Goal: Transaction & Acquisition: Purchase product/service

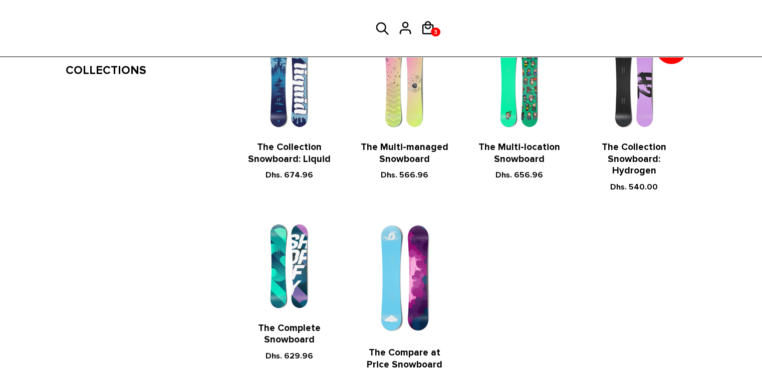
scroll to position [228, 0]
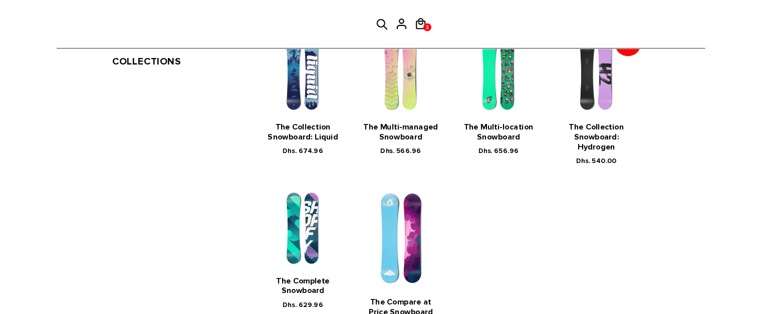
scroll to position [257, 0]
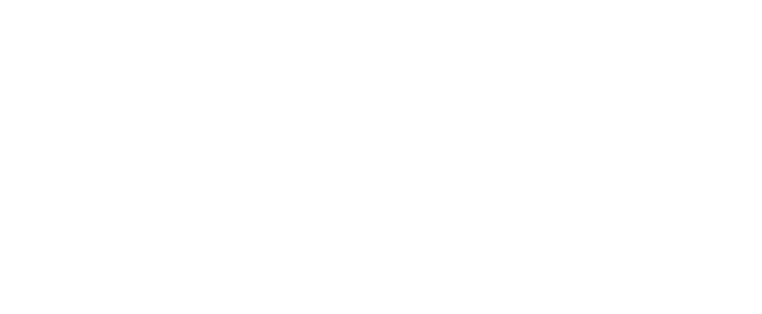
scroll to position [257, 0]
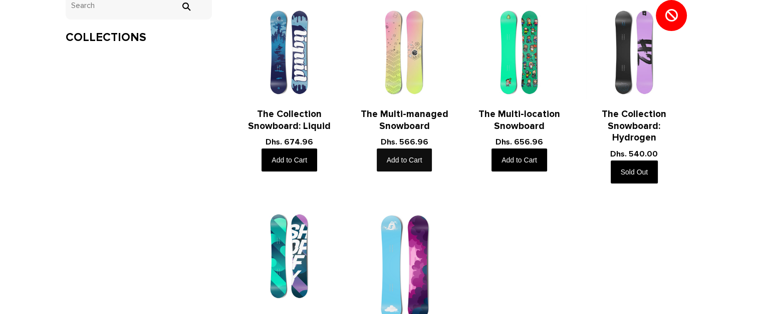
click at [411, 164] on button "Add to Cart" at bounding box center [405, 160] width 56 height 23
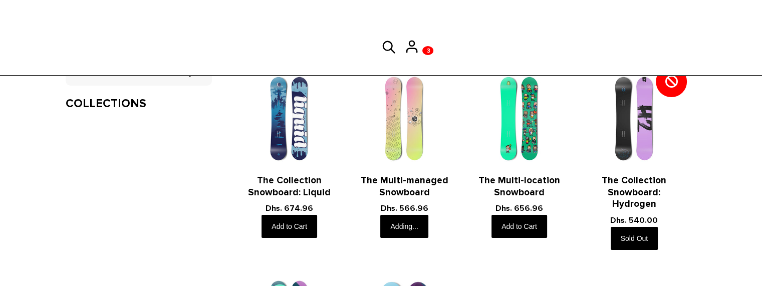
scroll to position [299, 0]
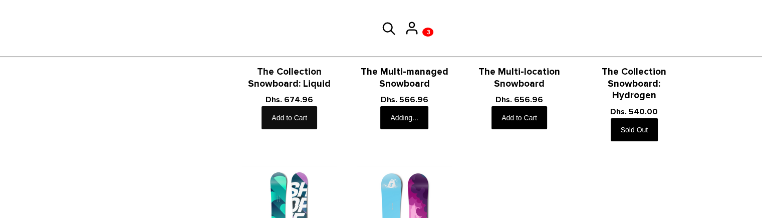
click at [273, 121] on button "Add to Cart" at bounding box center [289, 117] width 56 height 23
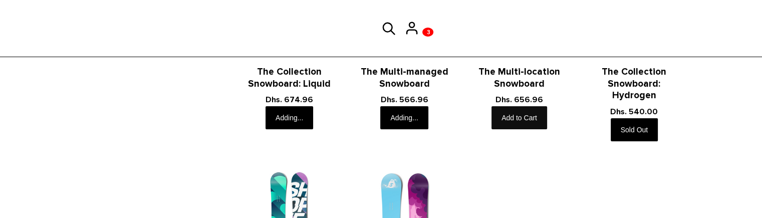
click at [526, 115] on button "Add to Cart" at bounding box center [519, 117] width 56 height 23
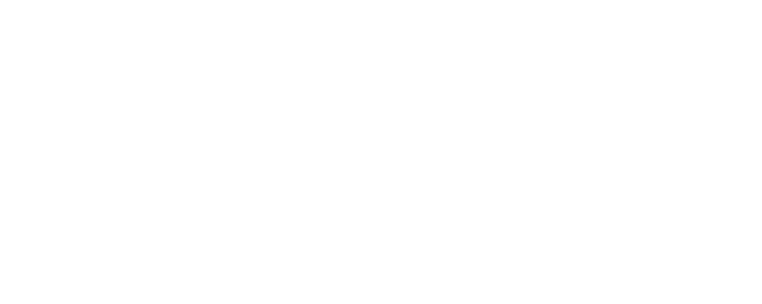
scroll to position [299, 0]
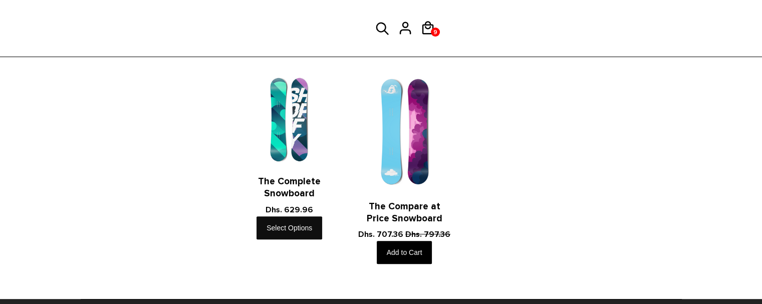
click at [316, 217] on link "Select Options" at bounding box center [289, 227] width 66 height 23
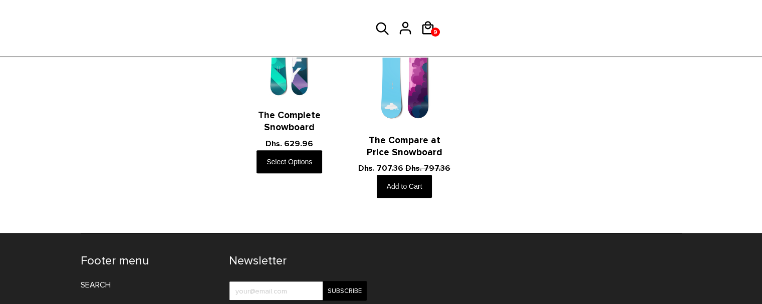
scroll to position [383, 0]
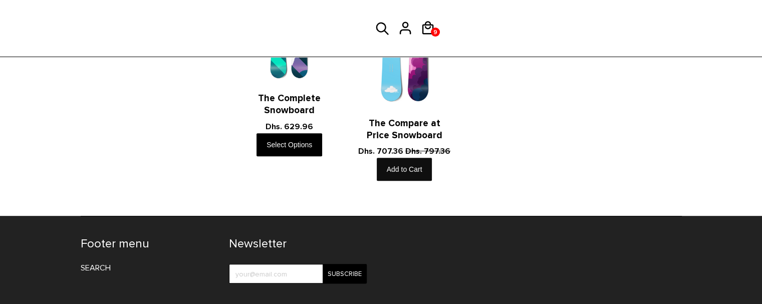
click at [410, 165] on button "Add to Cart" at bounding box center [405, 169] width 56 height 23
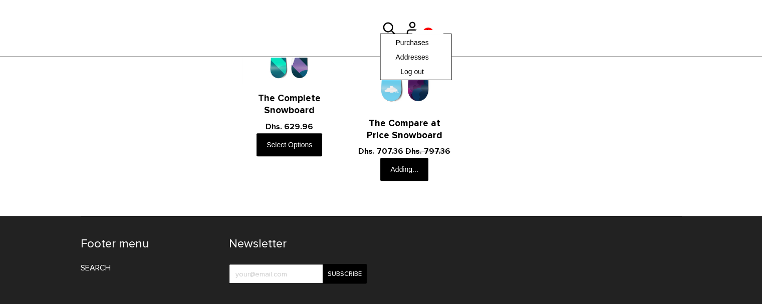
click at [407, 34] on div "Purchases Addresses Log out" at bounding box center [416, 57] width 72 height 47
click at [426, 34] on div "Purchases Addresses Log out" at bounding box center [416, 57] width 72 height 47
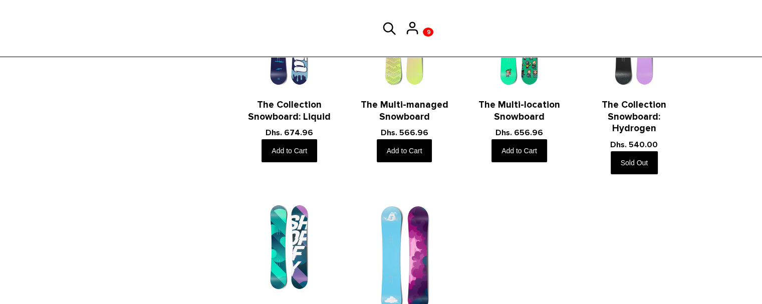
scroll to position [270, 0]
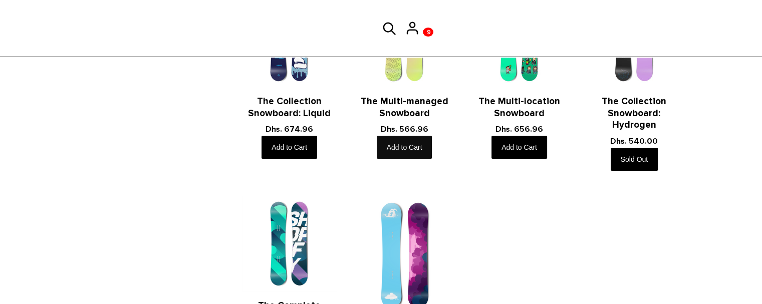
click at [420, 143] on button "Add to Cart" at bounding box center [405, 147] width 56 height 23
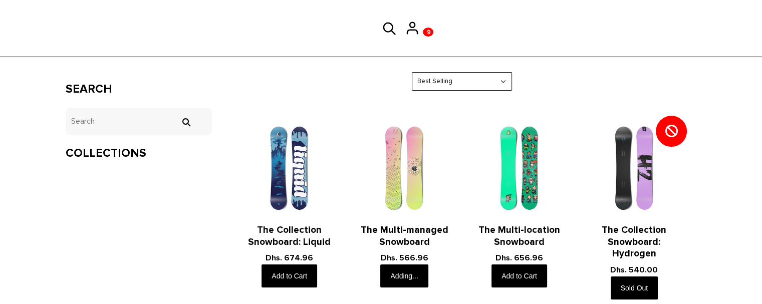
scroll to position [164, 0]
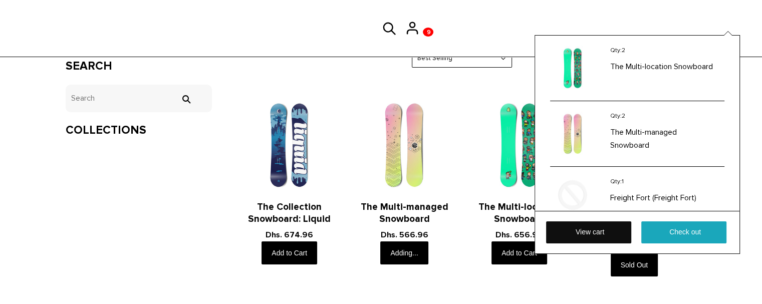
drag, startPoint x: 424, startPoint y: 30, endPoint x: 614, endPoint y: 230, distance: 276.6
click at [614, 230] on link "View cart" at bounding box center [588, 232] width 85 height 22
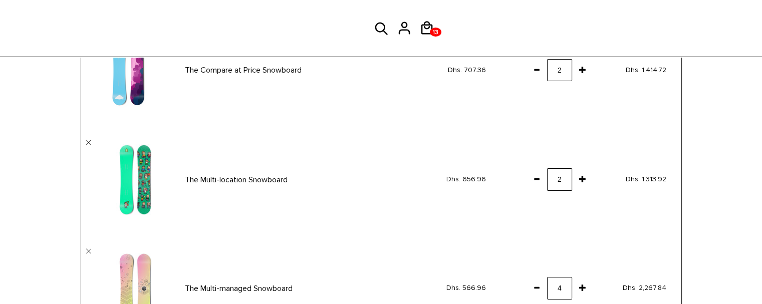
scroll to position [80, 0]
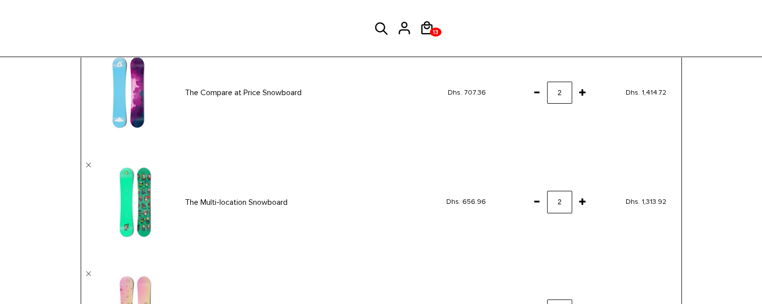
click at [537, 92] on span at bounding box center [536, 92] width 17 height 18
click at [535, 199] on span at bounding box center [536, 201] width 17 height 18
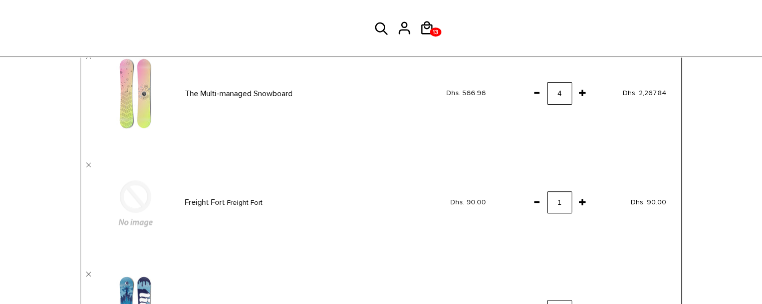
scroll to position [297, 0]
click at [534, 92] on span at bounding box center [536, 92] width 17 height 18
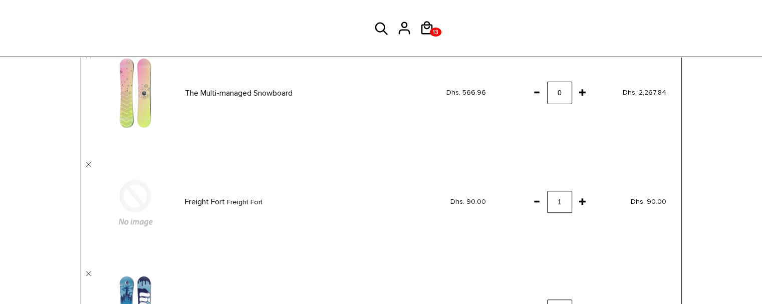
click at [536, 202] on span at bounding box center [536, 201] width 17 height 18
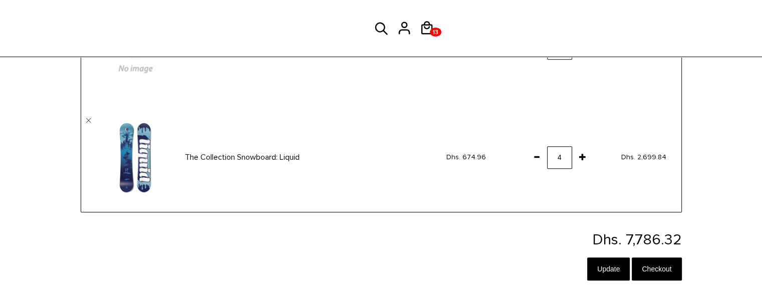
scroll to position [454, 0]
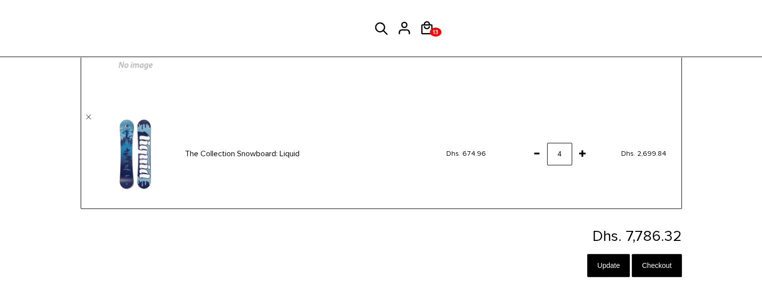
click at [535, 153] on span at bounding box center [536, 153] width 17 height 18
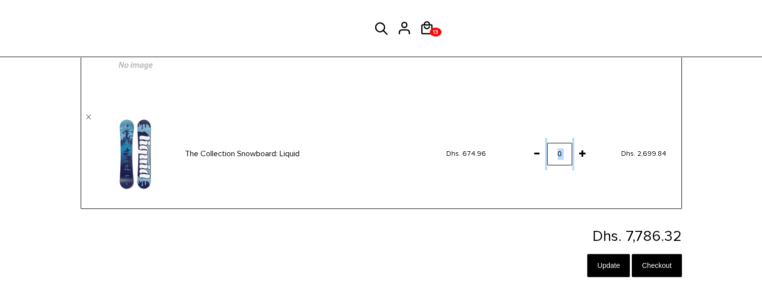
click at [535, 153] on span at bounding box center [536, 153] width 17 height 18
click at [608, 264] on input "Update" at bounding box center [608, 265] width 43 height 23
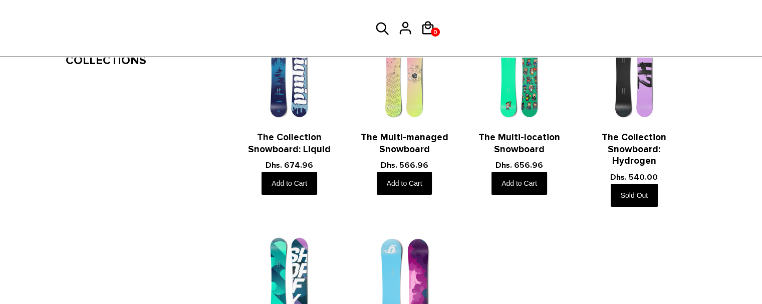
scroll to position [264, 0]
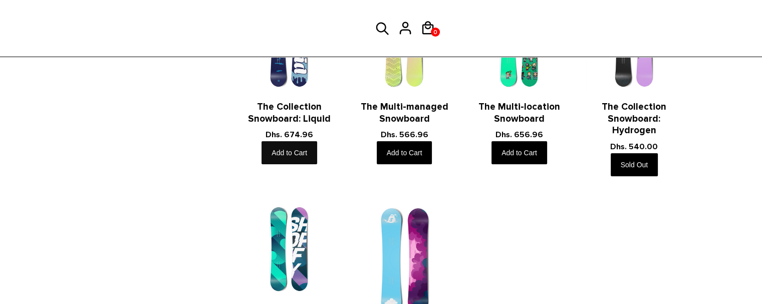
click at [286, 157] on button "Add to Cart" at bounding box center [289, 152] width 56 height 23
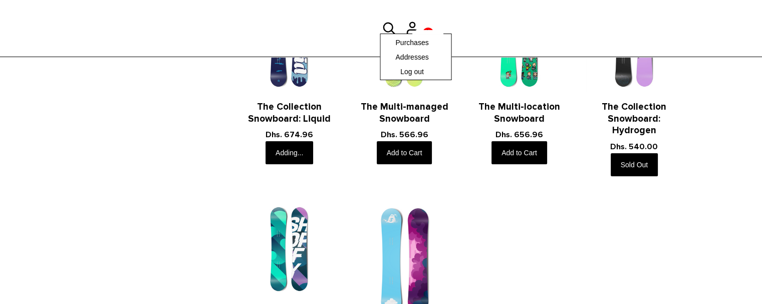
click at [421, 34] on div "Purchases Addresses Log out" at bounding box center [416, 57] width 72 height 47
click at [404, 34] on div "Purchases Addresses Log out" at bounding box center [416, 57] width 72 height 47
drag, startPoint x: 414, startPoint y: 32, endPoint x: 429, endPoint y: 31, distance: 14.5
click at [429, 31] on span at bounding box center [428, 32] width 32 height 4
click at [430, 34] on span "0" at bounding box center [428, 32] width 9 height 13
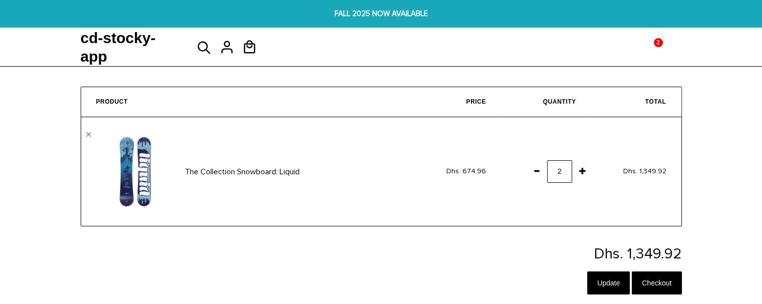
click at [539, 169] on span at bounding box center [536, 171] width 17 height 18
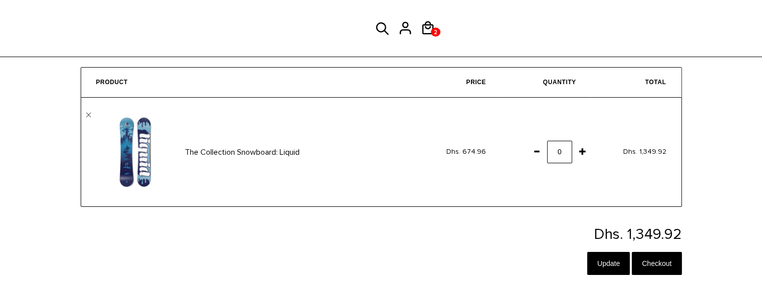
scroll to position [68, 0]
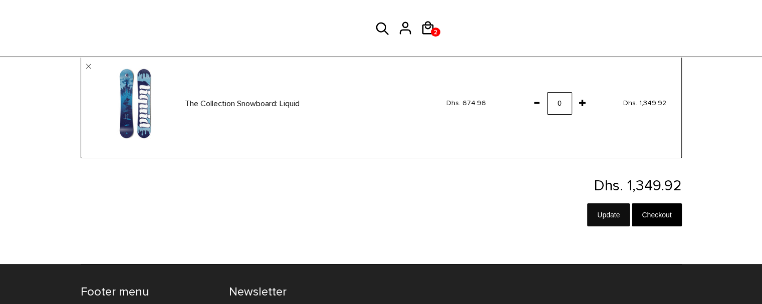
click at [613, 218] on input "Update" at bounding box center [608, 214] width 43 height 23
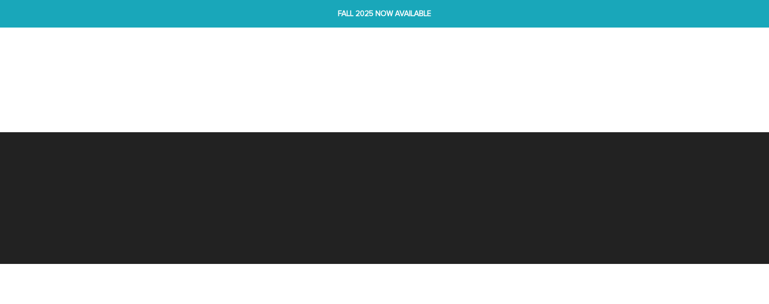
click at [461, 195] on div "Footer menu Search Newsletter test Subscribe" at bounding box center [384, 179] width 601 height 95
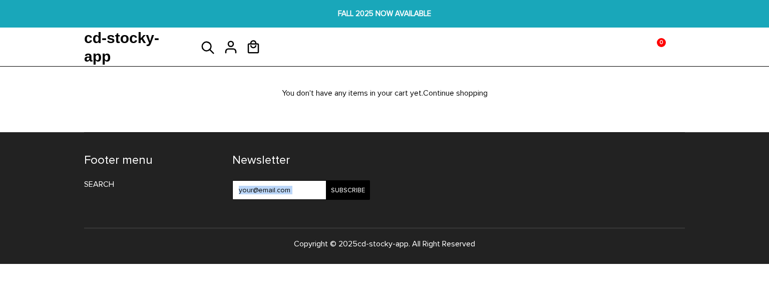
click at [513, 109] on div "FALL 2025 NOW AVAILABLE FALL 2025 NOW AVAILABLE My account Purchases Addresses …" at bounding box center [384, 132] width 769 height 264
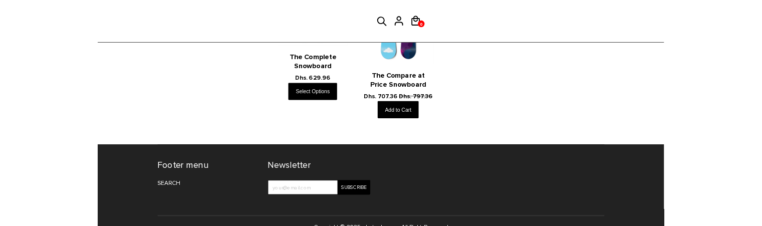
scroll to position [405, 0]
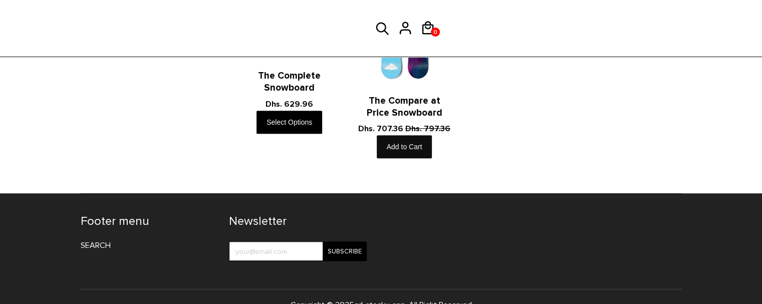
click at [403, 146] on button "Add to Cart" at bounding box center [405, 146] width 56 height 23
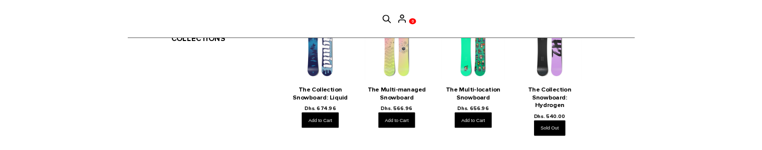
scroll to position [262, 0]
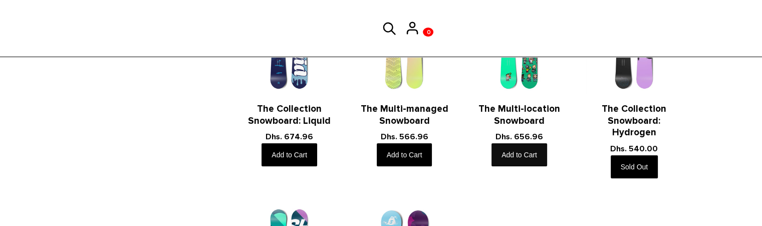
click at [529, 157] on button "Add to Cart" at bounding box center [519, 154] width 56 height 23
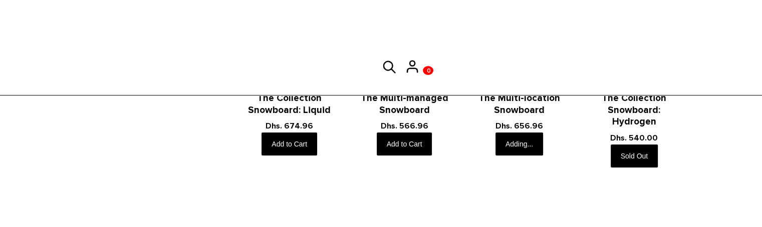
scroll to position [312, 0]
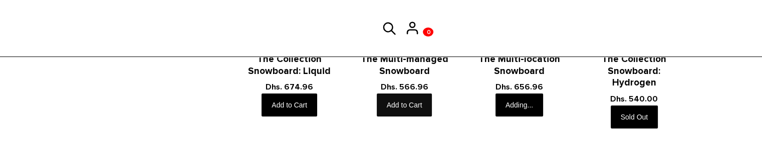
click at [407, 98] on button "Add to Cart" at bounding box center [405, 105] width 56 height 23
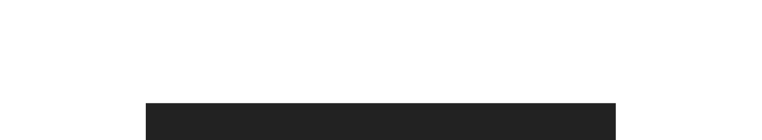
scroll to position [312, 0]
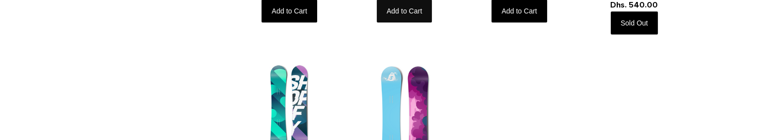
click at [411, 7] on button "Add to Cart" at bounding box center [405, 10] width 56 height 23
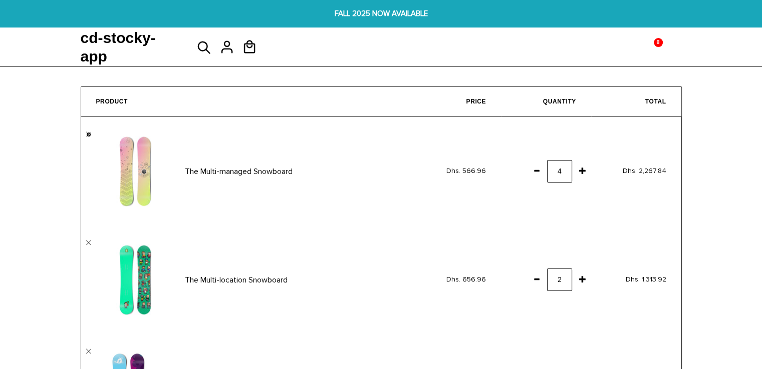
click at [88, 133] on link "" at bounding box center [88, 134] width 5 height 5
click at [88, 241] on link "" at bounding box center [88, 243] width 5 height 5
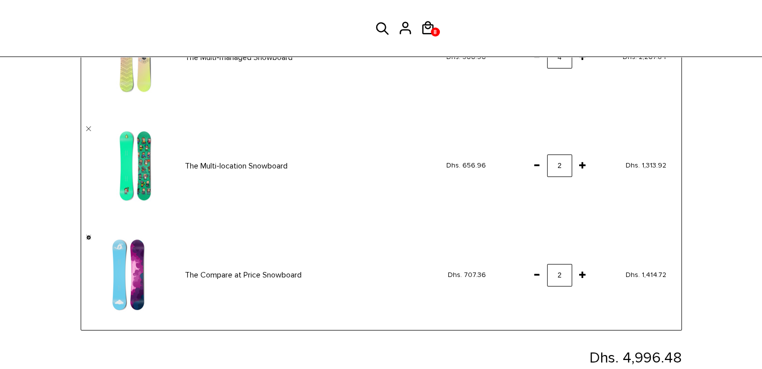
click at [89, 235] on link "" at bounding box center [88, 237] width 5 height 5
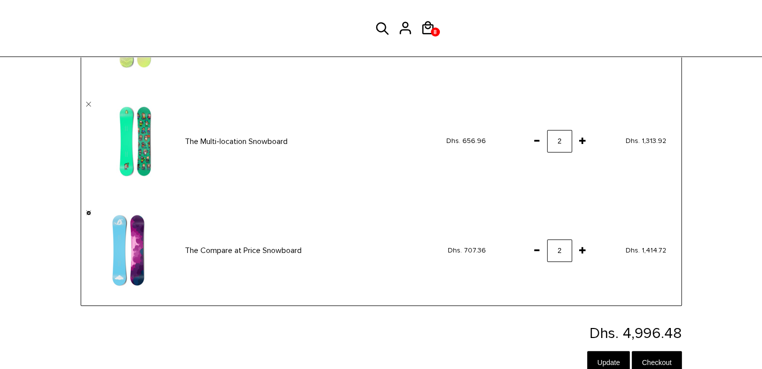
scroll to position [247, 0]
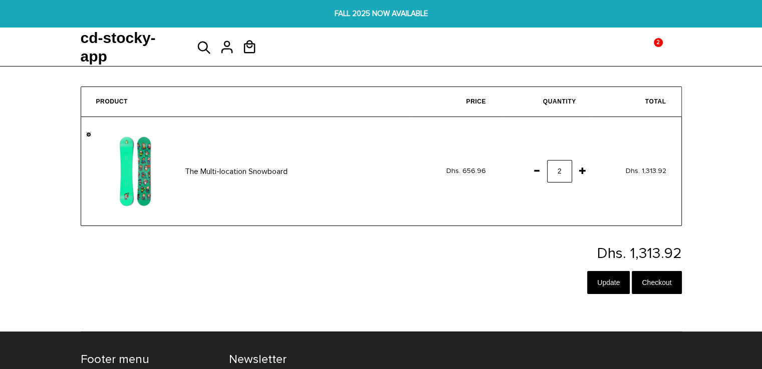
click at [90, 133] on link "" at bounding box center [88, 134] width 5 height 5
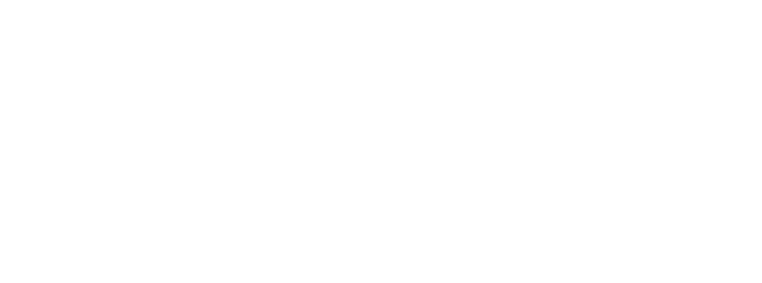
scroll to position [312, 0]
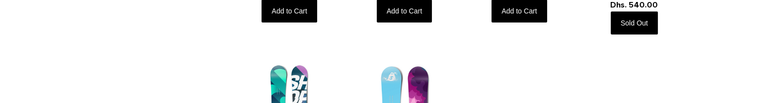
click at [304, 23] on div "The Collection Snowboard: Liquid Dhs. 674.96 Add to Cart The Multi-managed Snow…" at bounding box center [462, 103] width 460 height 327
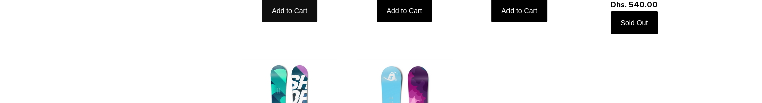
click at [302, 6] on button "Add to Cart" at bounding box center [289, 10] width 56 height 23
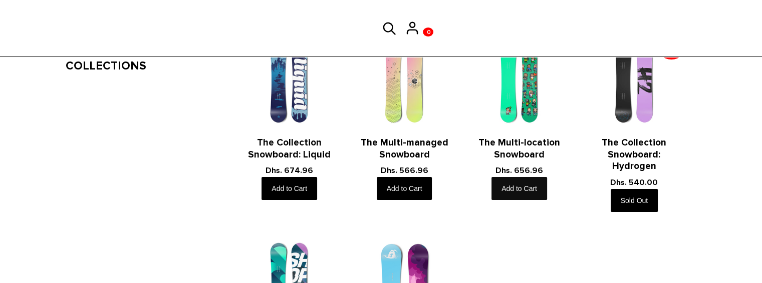
scroll to position [254, 0]
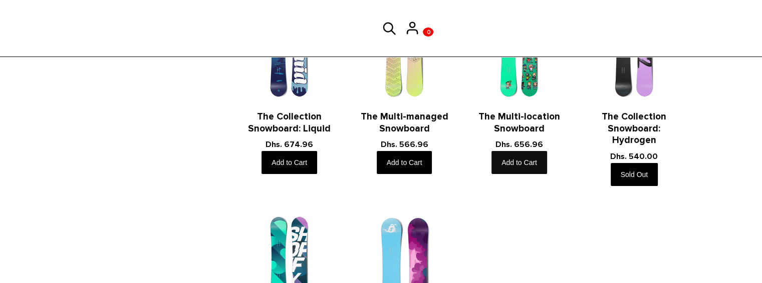
click at [530, 140] on button "Add to Cart" at bounding box center [519, 162] width 56 height 23
click at [429, 31] on span "0" at bounding box center [428, 32] width 9 height 13
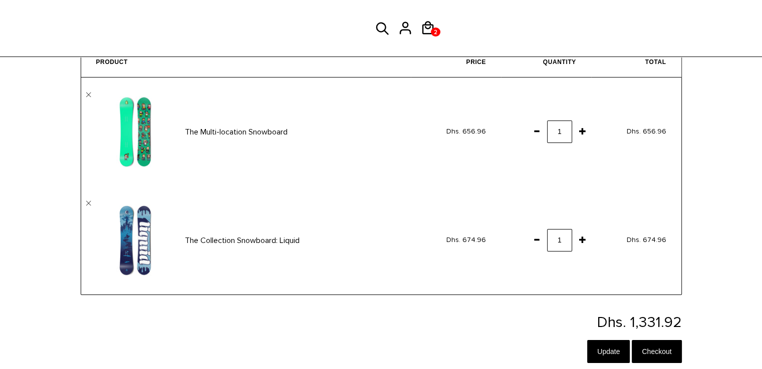
scroll to position [28, 0]
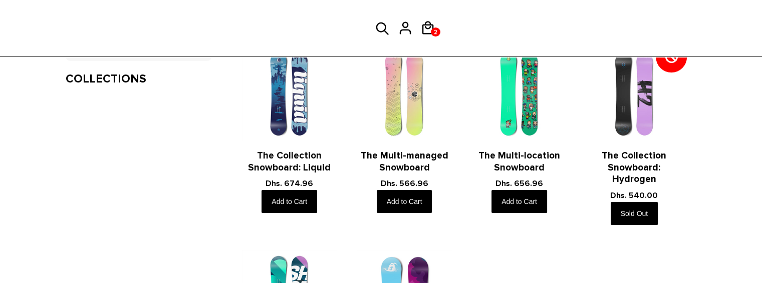
scroll to position [218, 0]
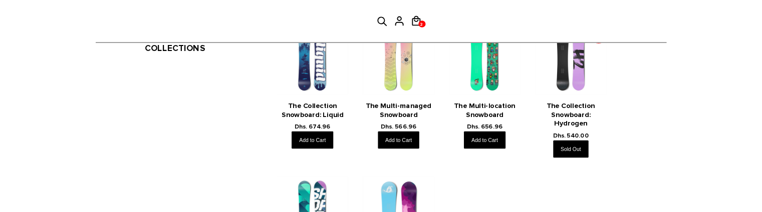
scroll to position [301, 0]
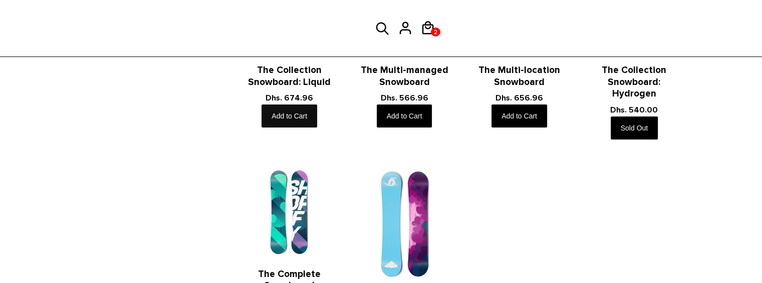
click at [304, 114] on button "Add to Cart" at bounding box center [289, 116] width 56 height 23
click at [397, 124] on button "Add to Cart" at bounding box center [405, 116] width 56 height 23
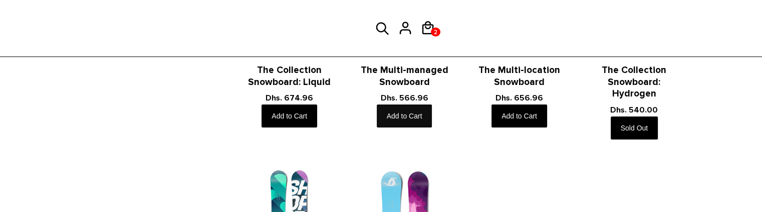
click at [421, 109] on button "Add to Cart" at bounding box center [405, 116] width 56 height 23
click at [413, 111] on button "Add to Cart" at bounding box center [405, 116] width 56 height 23
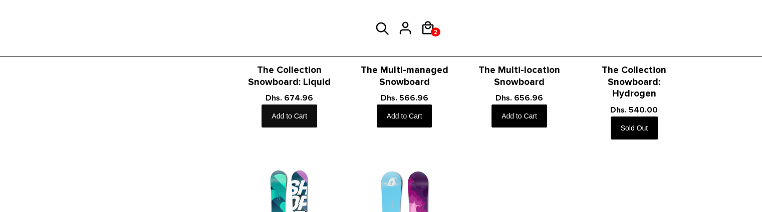
drag, startPoint x: 280, startPoint y: 101, endPoint x: 288, endPoint y: 117, distance: 17.7
click at [288, 117] on div "The Collection Snowboard: Liquid Dhs. 674.96 Add to Cart" at bounding box center [289, 97] width 95 height 64
click at [288, 117] on button "Add to Cart" at bounding box center [289, 116] width 56 height 23
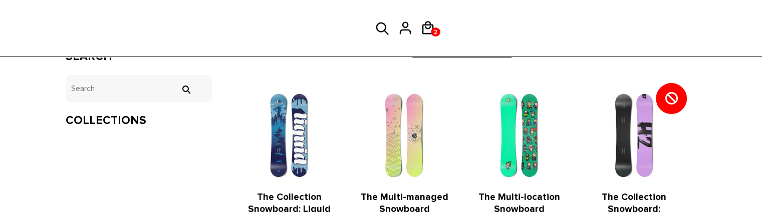
scroll to position [250, 0]
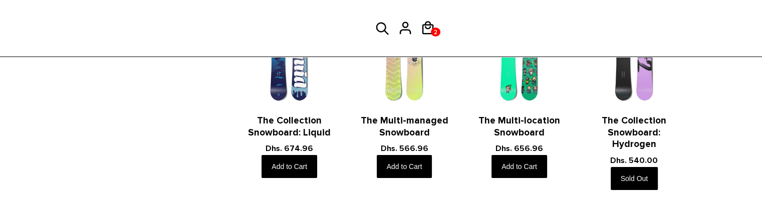
click at [526, 153] on p "Dhs. 656.96" at bounding box center [519, 148] width 95 height 13
click at [532, 162] on button "Add to Cart" at bounding box center [519, 166] width 56 height 23
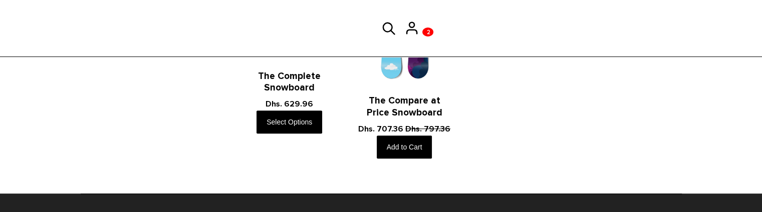
scroll to position [501, 0]
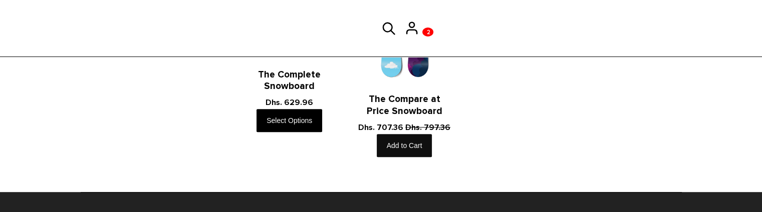
click at [409, 145] on button "Add to Cart" at bounding box center [405, 145] width 56 height 23
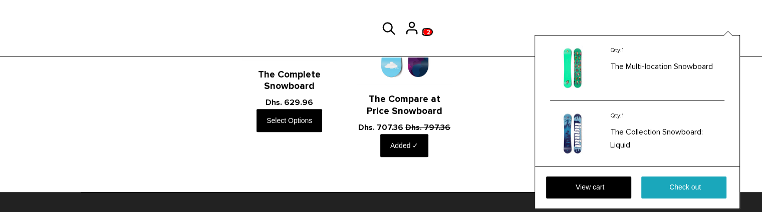
click at [429, 31] on span "2" at bounding box center [429, 32] width 10 height 13
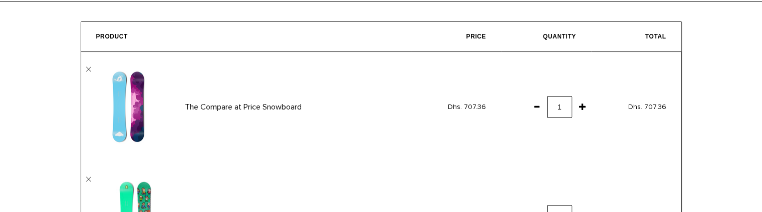
scroll to position [110, 0]
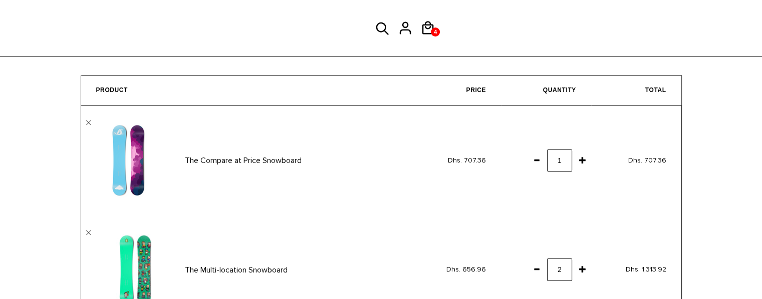
scroll to position [89, 0]
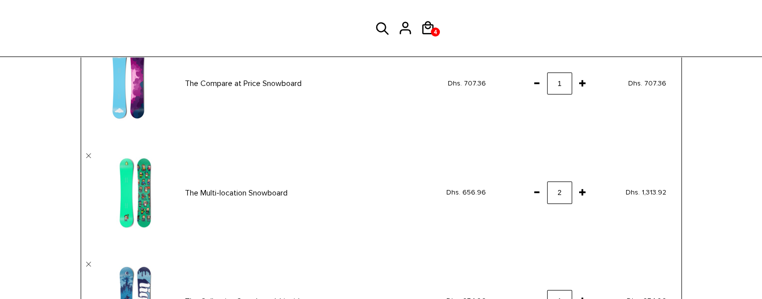
click at [535, 85] on span at bounding box center [536, 83] width 17 height 18
click at [534, 193] on span at bounding box center [536, 192] width 17 height 18
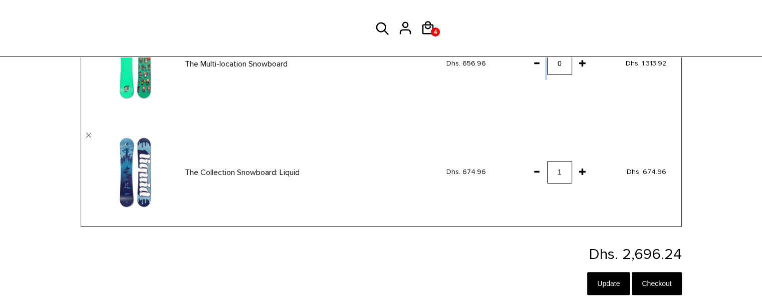
scroll to position [219, 0]
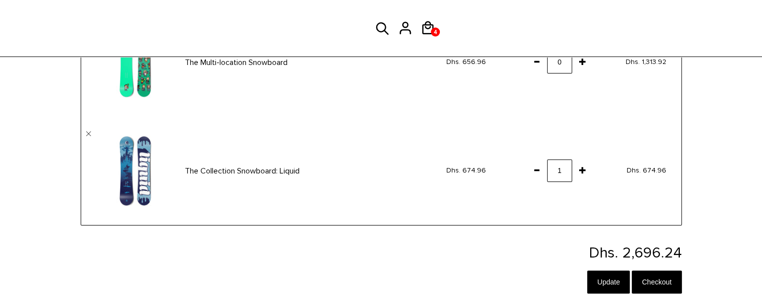
click at [537, 171] on span at bounding box center [536, 170] width 17 height 18
click at [594, 212] on input "Update" at bounding box center [608, 282] width 43 height 23
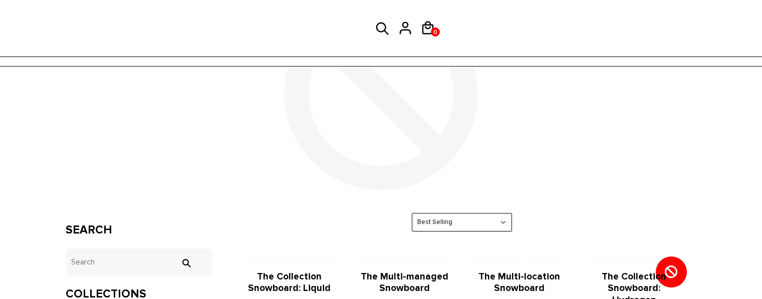
scroll to position [431, 0]
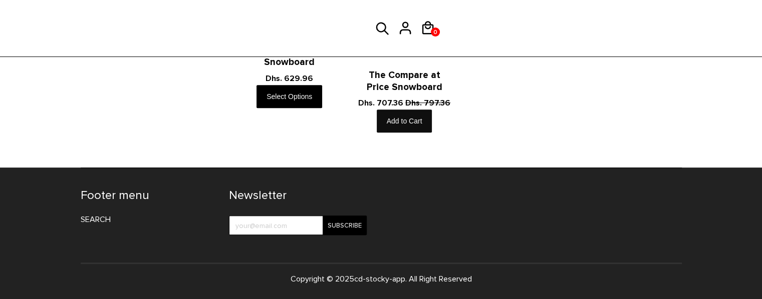
click at [428, 127] on button "Add to Cart" at bounding box center [405, 121] width 56 height 23
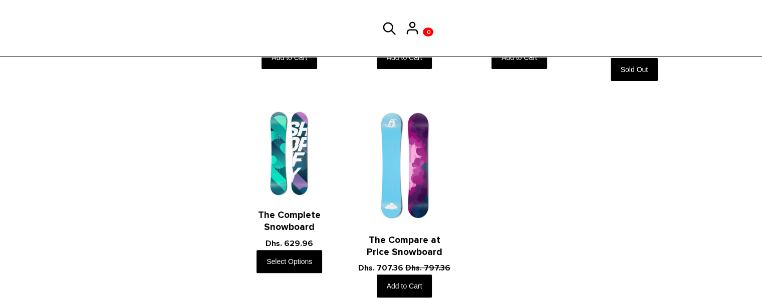
scroll to position [163, 0]
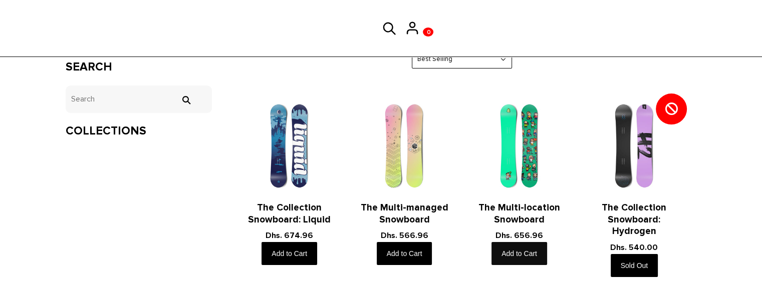
click at [529, 250] on button "Add to Cart" at bounding box center [519, 253] width 56 height 23
click at [415, 265] on button "Add to Cart" at bounding box center [405, 253] width 56 height 23
click at [430, 29] on span "0" at bounding box center [428, 32] width 9 height 13
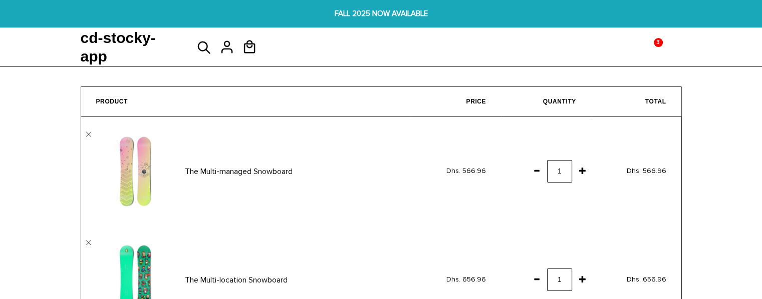
click at [539, 169] on span at bounding box center [536, 171] width 17 height 18
click at [535, 278] on span at bounding box center [536, 279] width 17 height 18
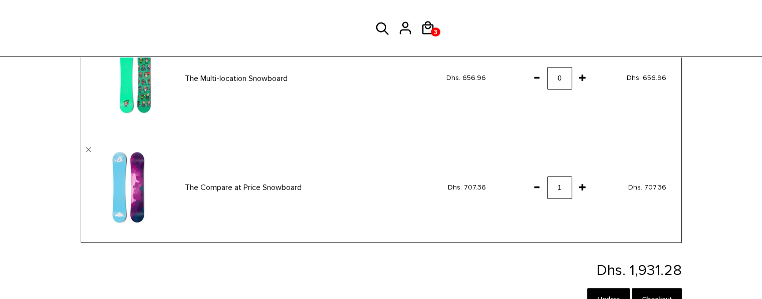
scroll to position [214, 0]
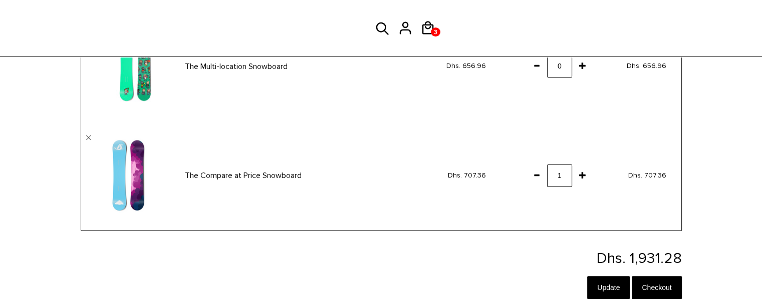
click at [535, 176] on span at bounding box center [536, 175] width 17 height 18
drag, startPoint x: 609, startPoint y: 297, endPoint x: 613, endPoint y: 282, distance: 15.1
click at [613, 282] on input "Update" at bounding box center [608, 287] width 43 height 23
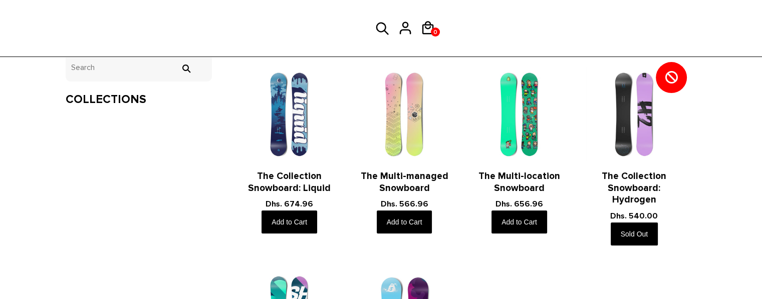
scroll to position [230, 0]
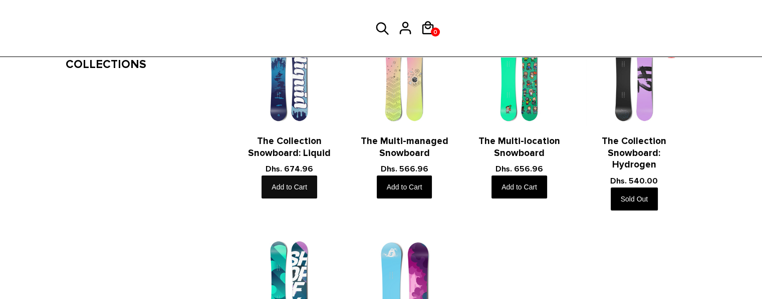
click at [292, 181] on button "Add to Cart" at bounding box center [289, 187] width 56 height 23
click at [428, 32] on span "0" at bounding box center [428, 32] width 9 height 13
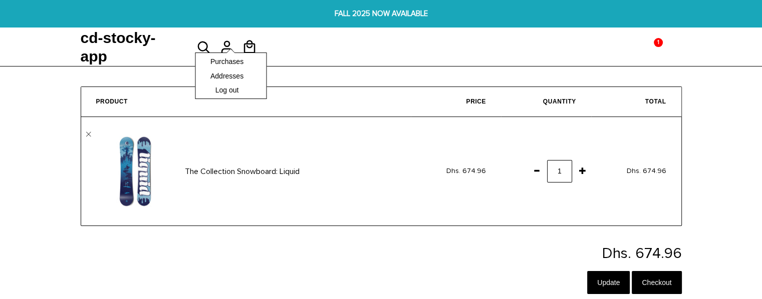
click at [245, 53] on div "Purchases Addresses Log out" at bounding box center [231, 76] width 72 height 47
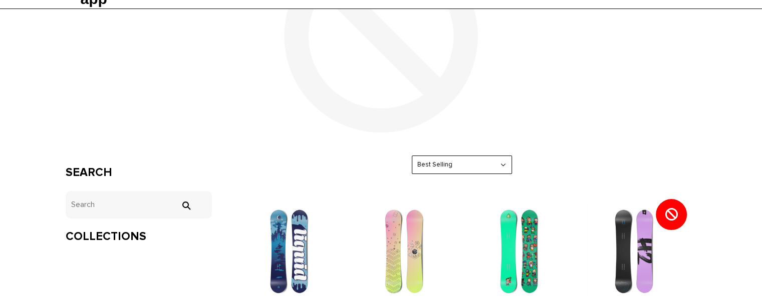
scroll to position [151, 0]
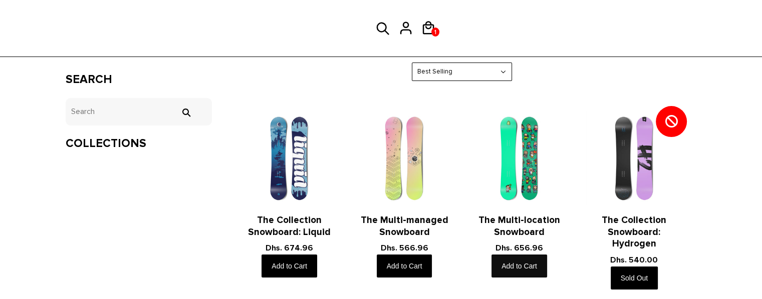
click at [511, 264] on button "Add to Cart" at bounding box center [519, 266] width 56 height 23
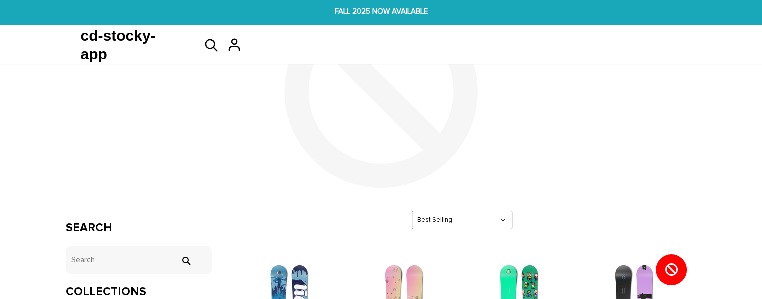
scroll to position [0, 0]
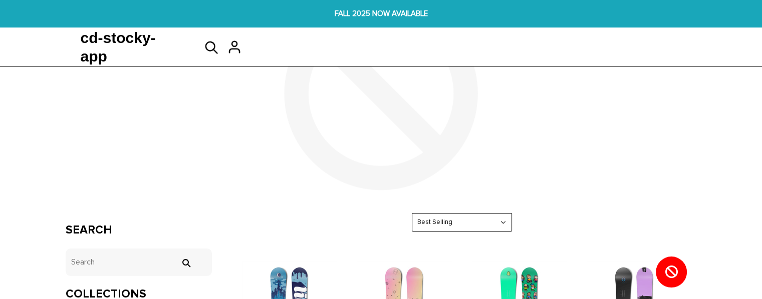
click at [543, 125] on h1 "Automated Collection" at bounding box center [381, 122] width 631 height 27
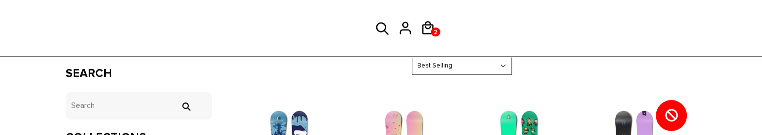
scroll to position [219, 0]
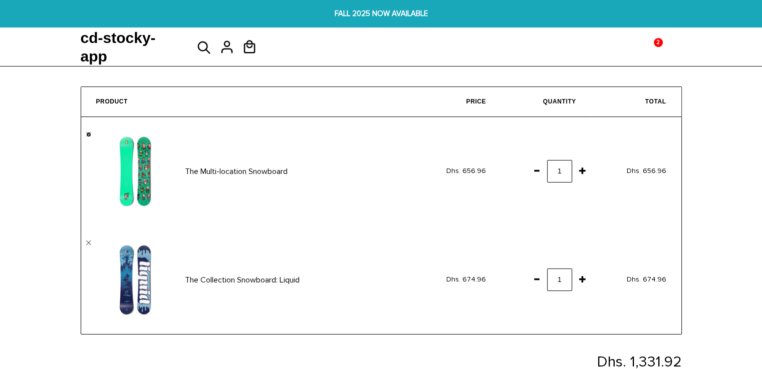
click at [88, 133] on link "" at bounding box center [88, 134] width 5 height 5
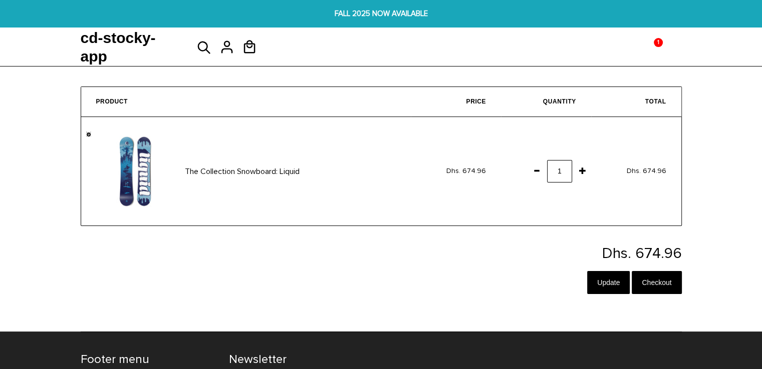
click at [90, 133] on link "" at bounding box center [88, 134] width 5 height 5
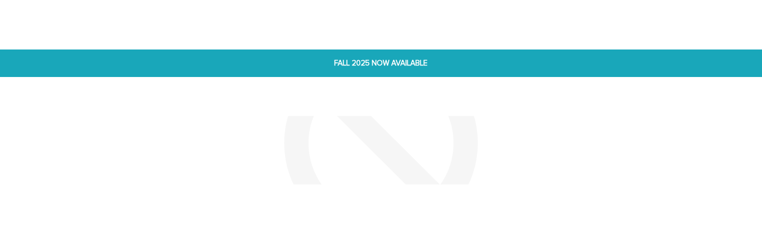
scroll to position [219, 0]
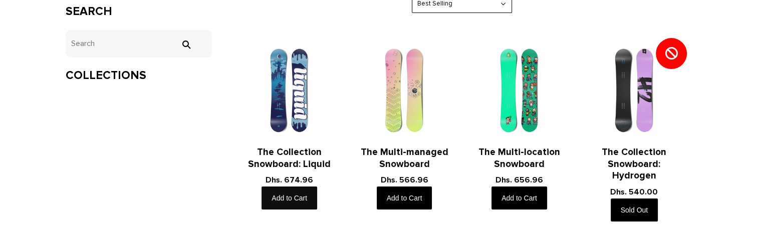
click at [290, 135] on button "Add to Cart" at bounding box center [289, 198] width 56 height 23
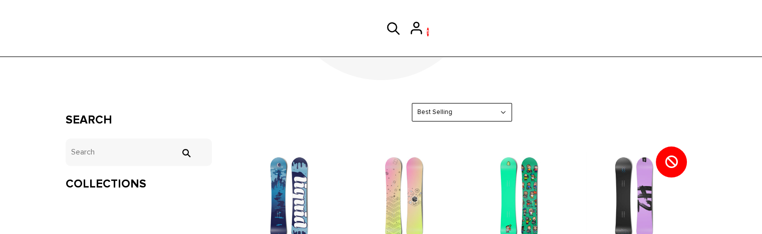
scroll to position [117, 0]
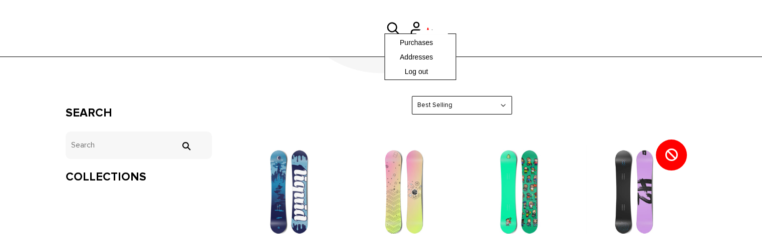
click at [429, 34] on div "Purchases Addresses Log out" at bounding box center [420, 57] width 72 height 47
drag, startPoint x: 426, startPoint y: 30, endPoint x: 430, endPoint y: 22, distance: 8.8
click at [430, 22] on div "Purchases Addresses Log out" at bounding box center [420, 28] width 23 height 24
click at [430, 22] on div at bounding box center [420, 28] width 23 height 24
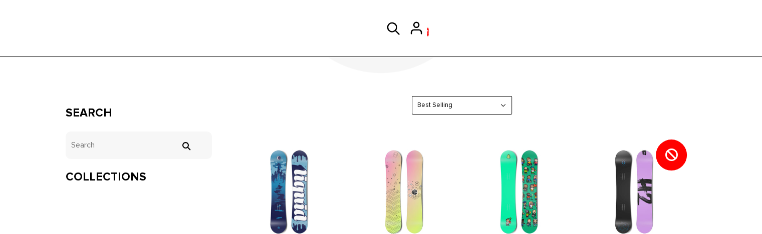
drag, startPoint x: 516, startPoint y: 30, endPoint x: 444, endPoint y: 34, distance: 71.7
click at [444, 34] on div "cd-stocky-app Purchases Addresses Log out 1 1 View cart Check out" at bounding box center [381, 28] width 762 height 57
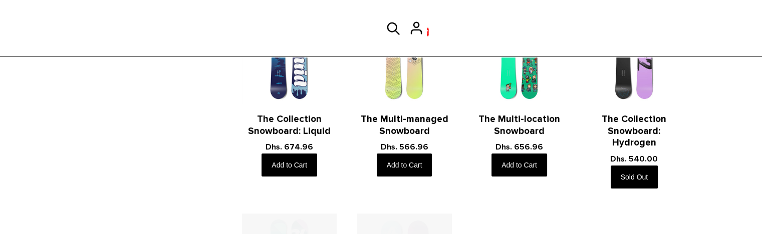
scroll to position [253, 0]
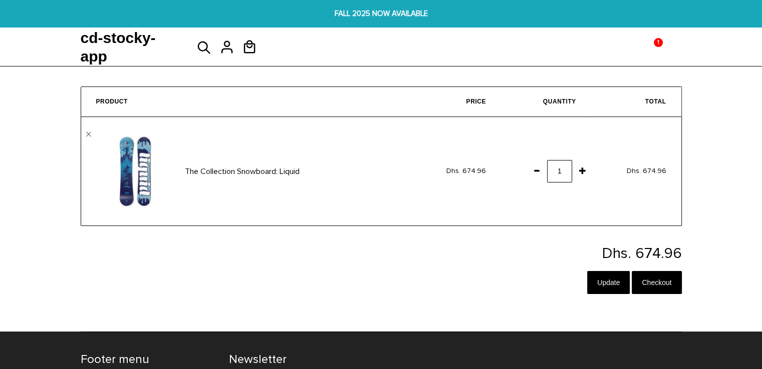
drag, startPoint x: 94, startPoint y: 131, endPoint x: 84, endPoint y: 132, distance: 9.6
click at [84, 132] on td "The Collection Snowboard: Liquid " at bounding box center [246, 171] width 330 height 109
click at [88, 133] on link "" at bounding box center [88, 134] width 5 height 5
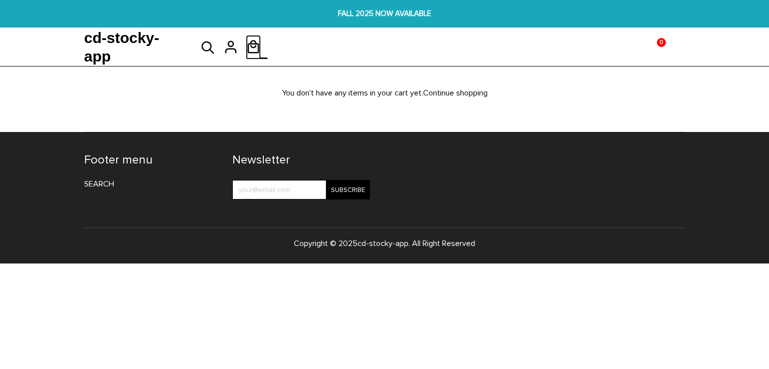
click at [658, 41] on span "0" at bounding box center [661, 43] width 8 height 14
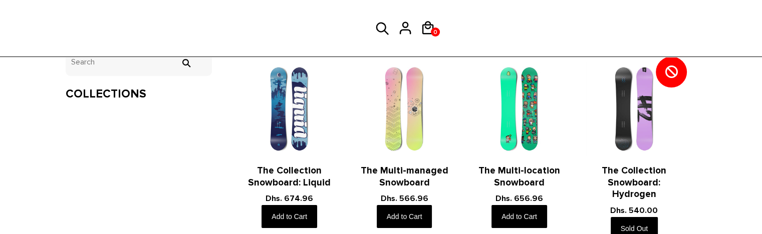
scroll to position [246, 0]
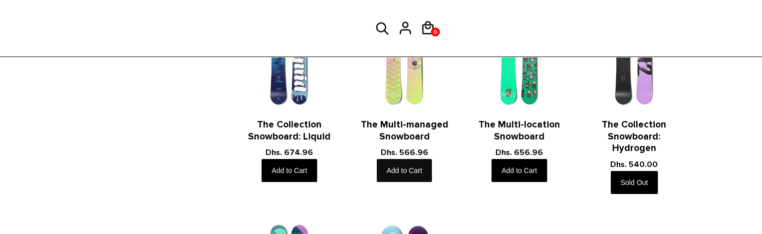
click at [388, 161] on button "Add to Cart" at bounding box center [405, 170] width 56 height 23
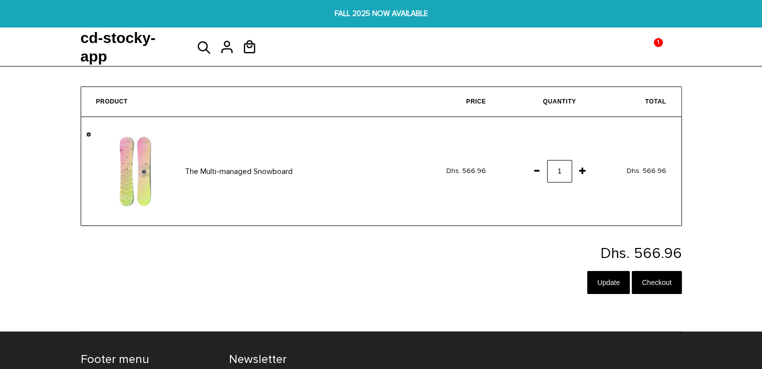
click at [88, 132] on link "" at bounding box center [88, 134] width 5 height 5
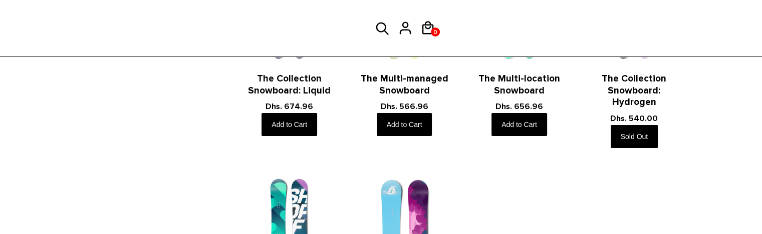
scroll to position [309, 0]
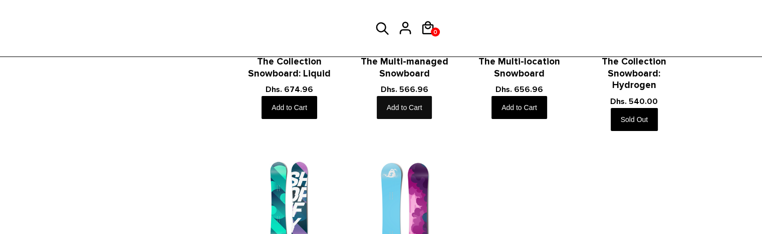
click at [417, 107] on button "Add to Cart" at bounding box center [405, 107] width 56 height 23
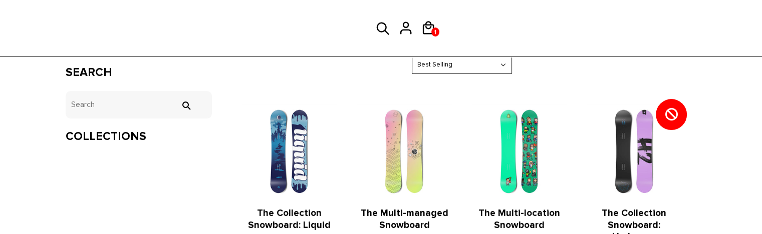
scroll to position [230, 0]
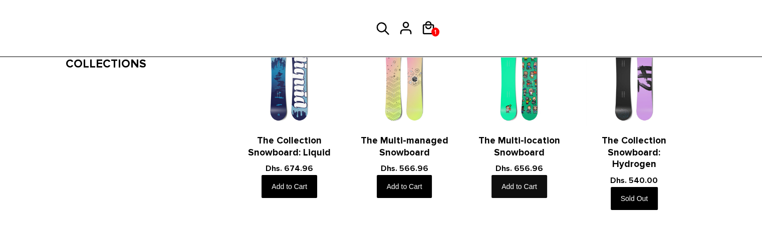
click at [517, 182] on button "Add to Cart" at bounding box center [519, 186] width 56 height 23
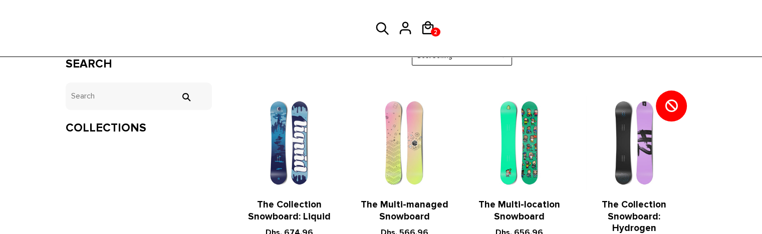
scroll to position [204, 0]
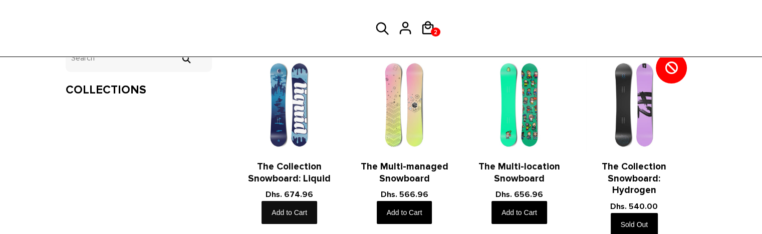
click at [289, 209] on button "Add to Cart" at bounding box center [289, 212] width 56 height 23
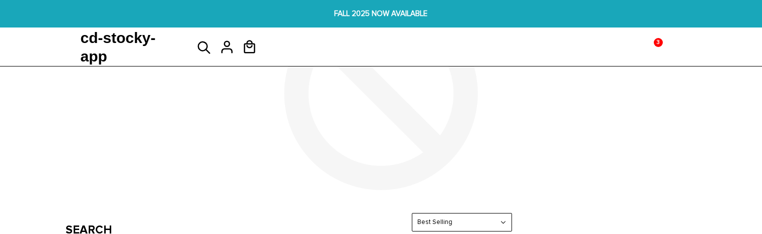
scroll to position [204, 0]
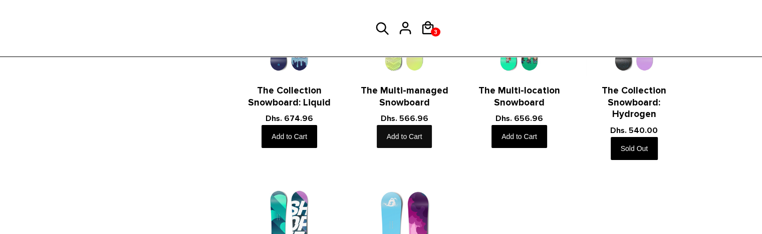
scroll to position [289, 0]
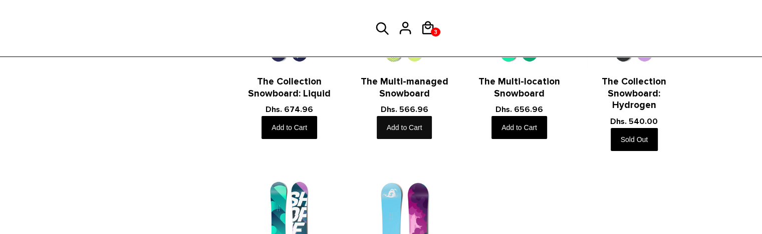
click at [404, 123] on button "Add to Cart" at bounding box center [405, 127] width 56 height 23
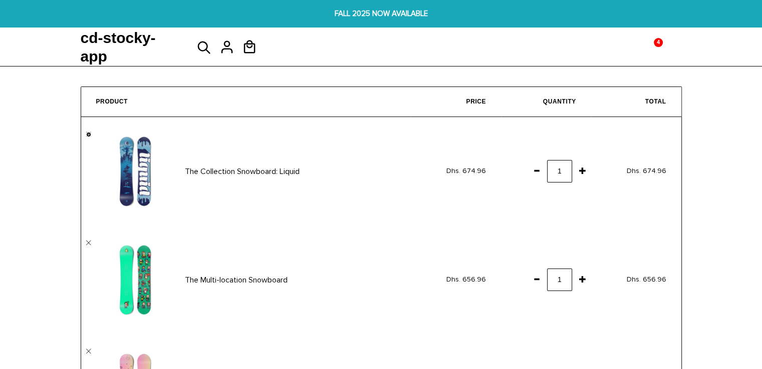
click at [90, 132] on link "" at bounding box center [88, 134] width 5 height 5
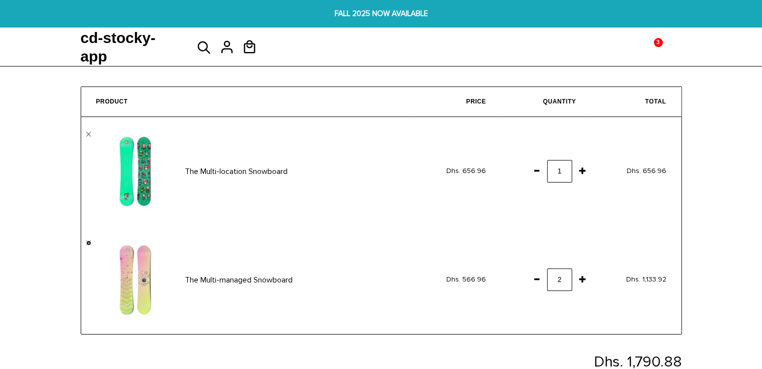
click at [88, 241] on link "" at bounding box center [88, 243] width 5 height 5
click at [88, 130] on td "The Multi-location Snowboard " at bounding box center [246, 171] width 330 height 109
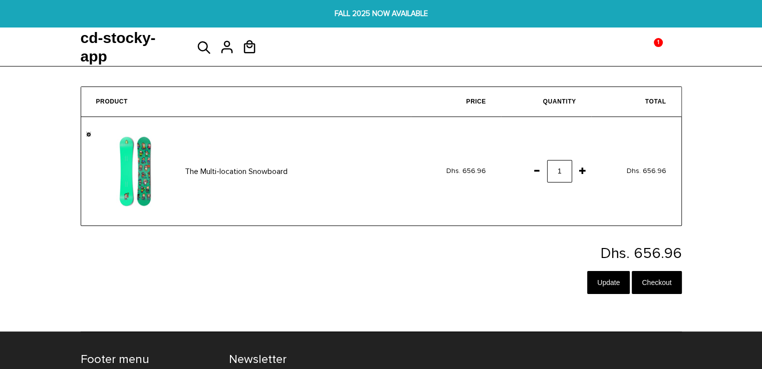
click at [90, 132] on link "" at bounding box center [88, 134] width 5 height 5
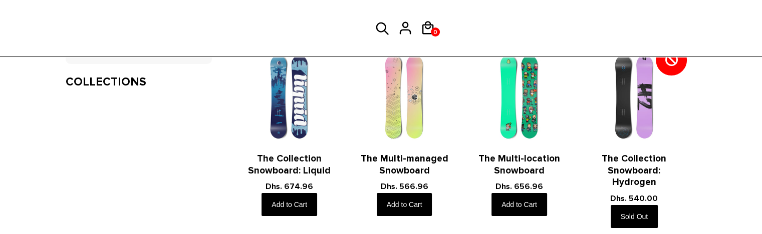
scroll to position [288, 0]
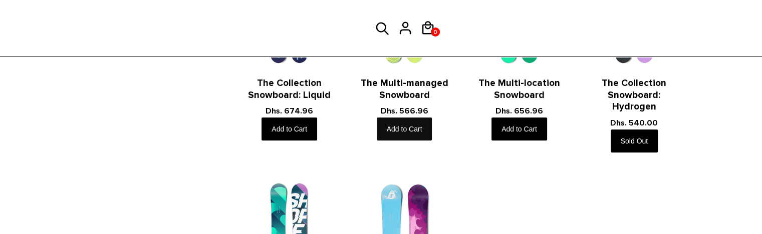
click at [406, 122] on button "Add to Cart" at bounding box center [405, 129] width 56 height 23
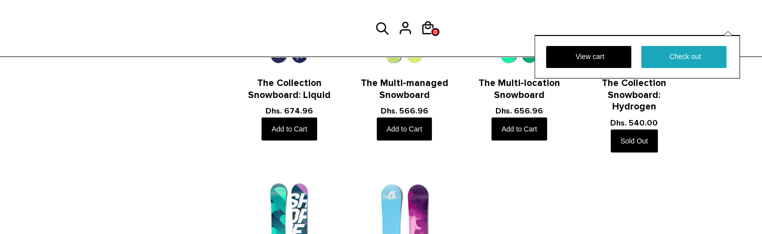
click at [432, 26] on span "0" at bounding box center [435, 32] width 9 height 13
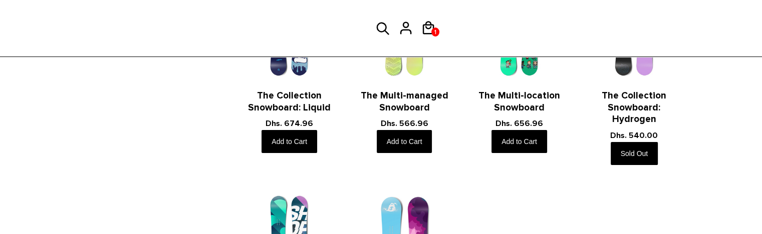
scroll to position [286, 0]
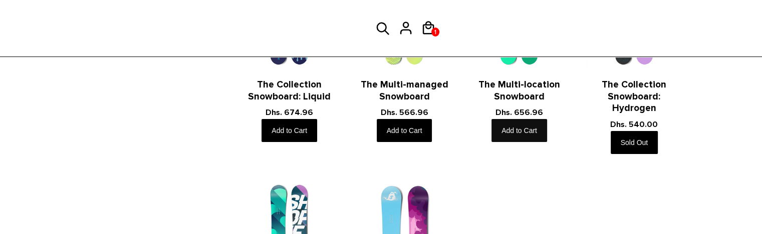
click at [536, 126] on button "Add to Cart" at bounding box center [519, 130] width 56 height 23
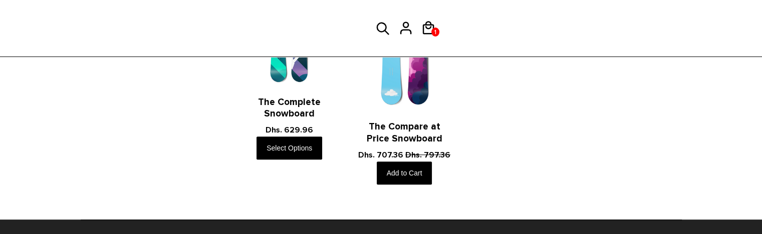
scroll to position [477, 0]
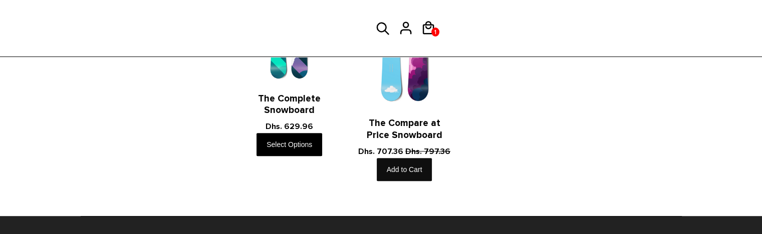
click at [413, 170] on button "Add to Cart" at bounding box center [405, 169] width 56 height 23
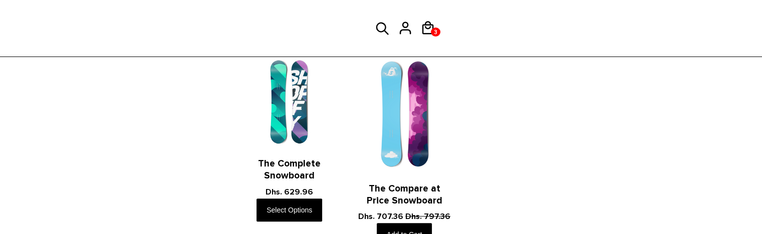
scroll to position [419, 0]
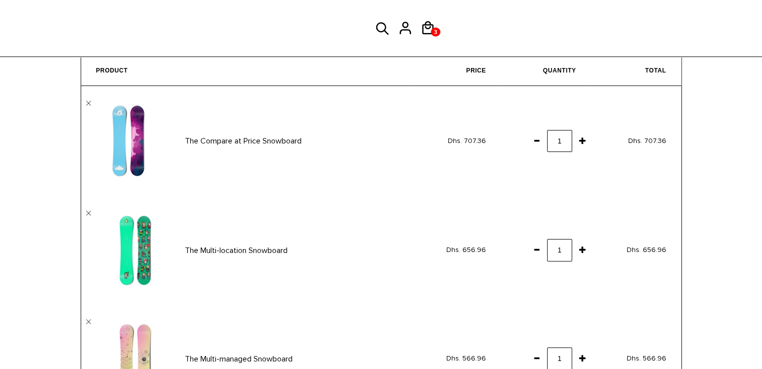
scroll to position [37, 0]
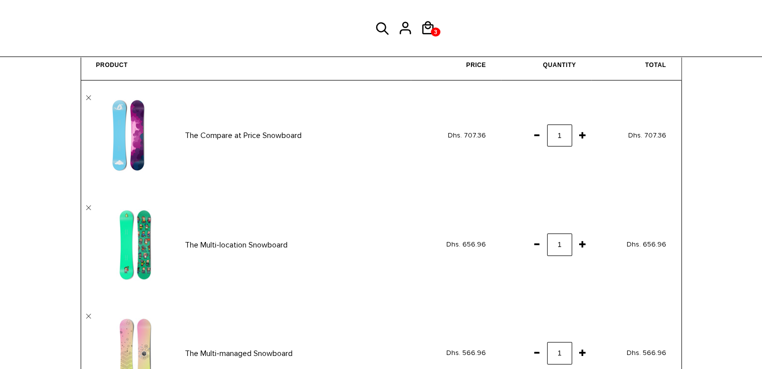
click at [538, 133] on span at bounding box center [536, 135] width 17 height 18
click at [532, 240] on span at bounding box center [536, 244] width 17 height 18
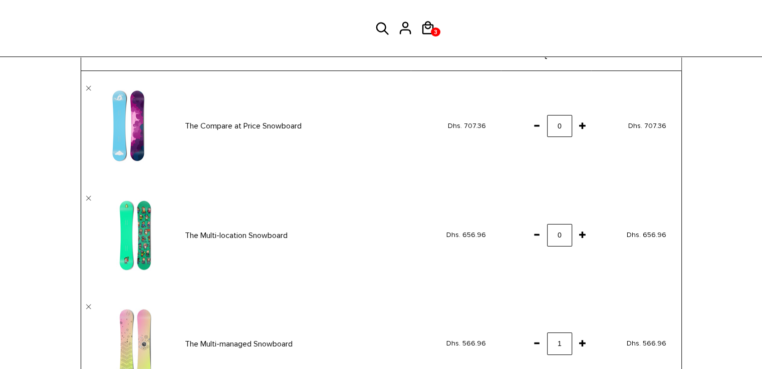
scroll to position [154, 0]
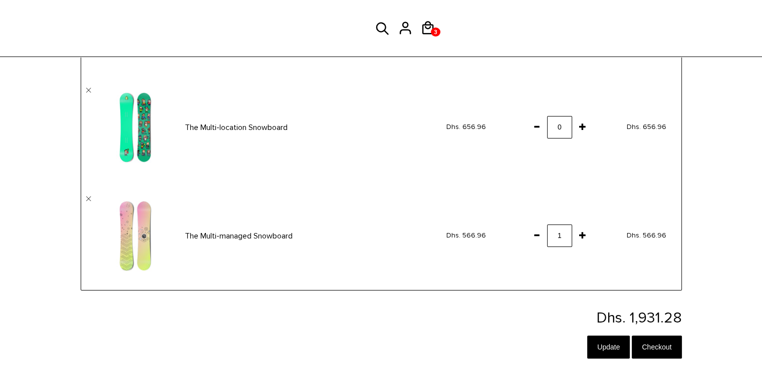
click at [538, 234] on span at bounding box center [536, 235] width 17 height 18
click at [621, 346] on input "Update" at bounding box center [608, 347] width 43 height 23
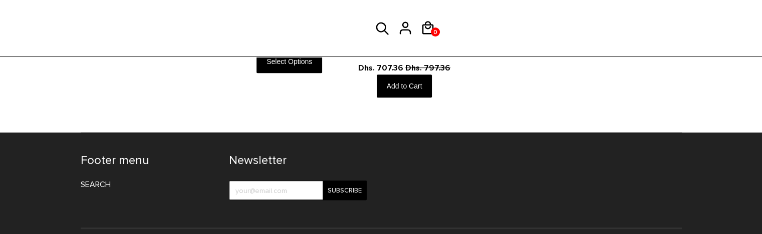
scroll to position [377, 0]
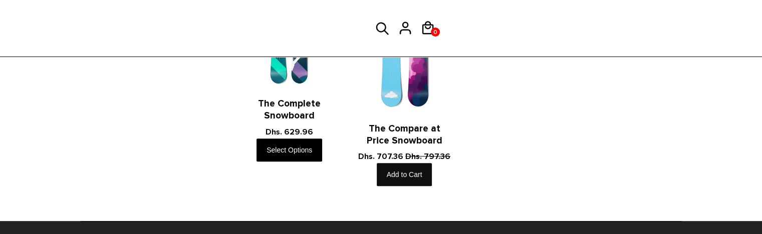
click at [422, 176] on button "Add to Cart" at bounding box center [405, 174] width 56 height 23
click at [346, 47] on h1 "cd-stocky-app" at bounding box center [330, 28] width 65 height 57
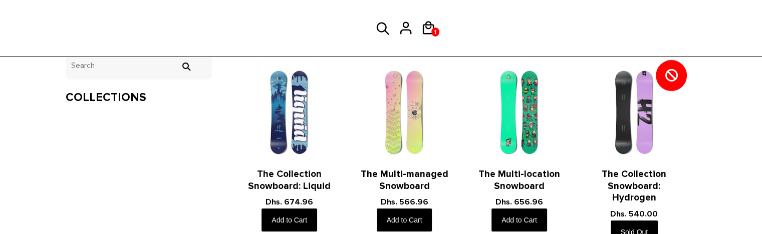
scroll to position [199, 0]
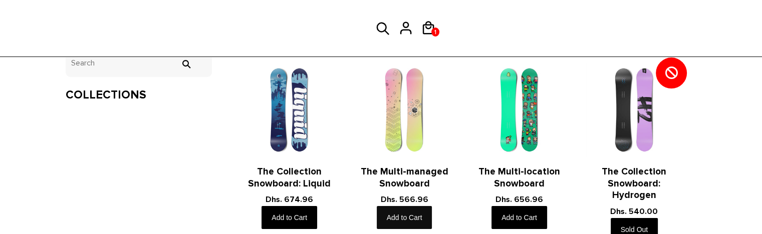
click at [401, 208] on button "Add to Cart" at bounding box center [405, 217] width 56 height 23
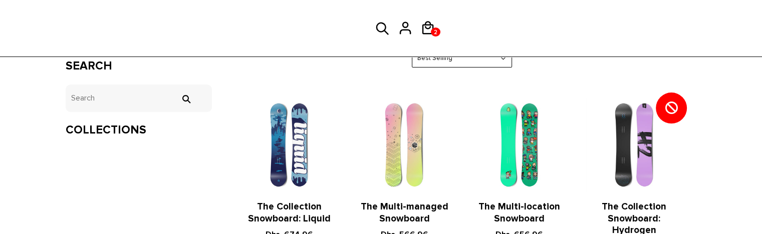
scroll to position [256, 0]
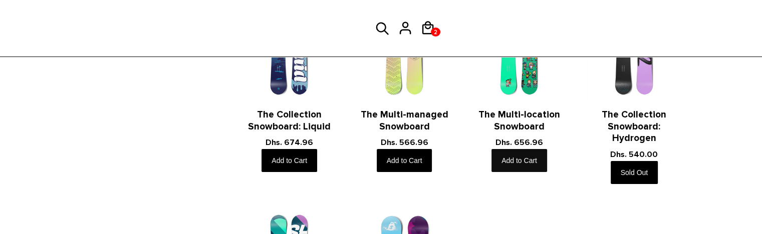
click at [527, 162] on button "Add to Cart" at bounding box center [519, 160] width 56 height 23
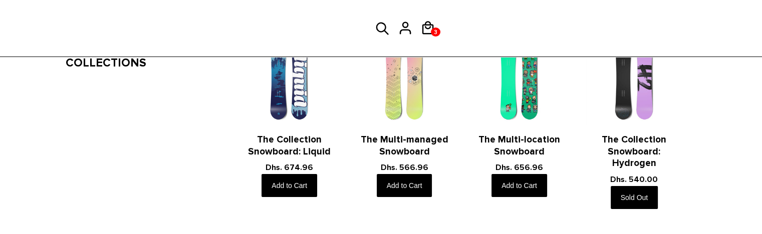
scroll to position [246, 0]
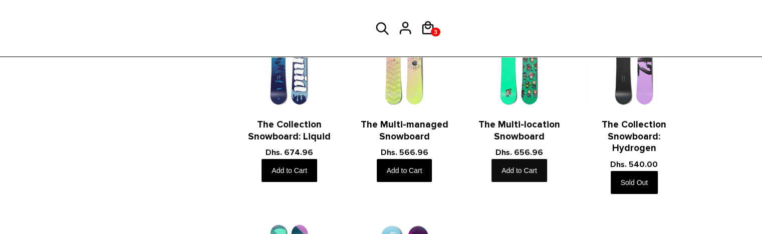
click at [507, 168] on button "Add to Cart" at bounding box center [519, 170] width 56 height 23
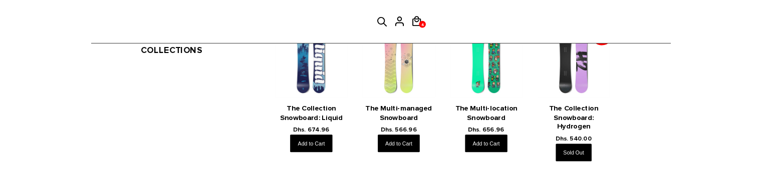
scroll to position [131, 0]
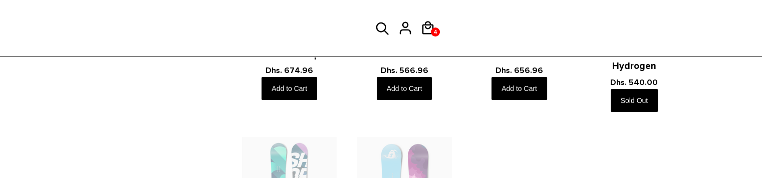
scroll to position [328, 0]
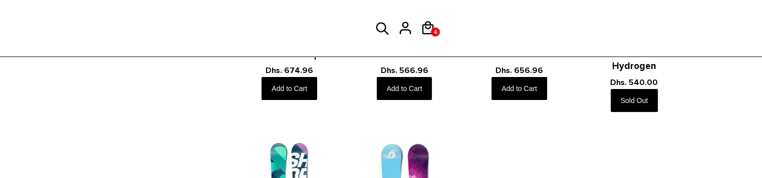
click at [405, 75] on p "Dhs. 566.96" at bounding box center [403, 70] width 95 height 13
click at [411, 84] on button "Add to Cart" at bounding box center [405, 88] width 56 height 23
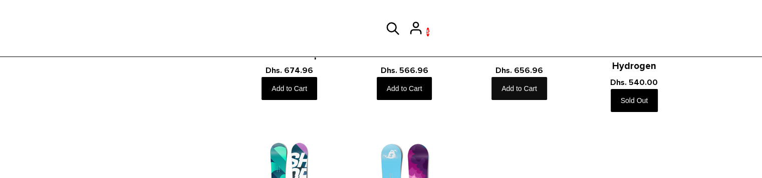
click at [537, 80] on button "Add to Cart" at bounding box center [519, 88] width 56 height 23
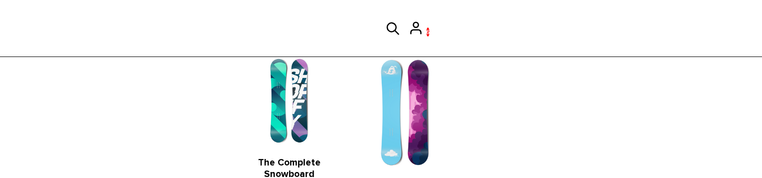
scroll to position [485, 0]
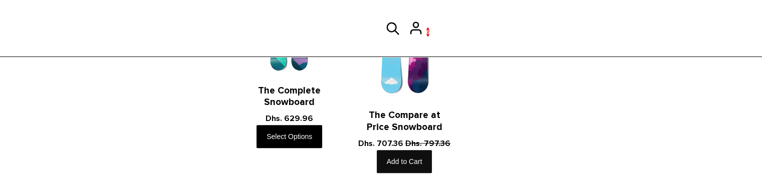
click at [407, 151] on button "Add to Cart" at bounding box center [405, 161] width 56 height 23
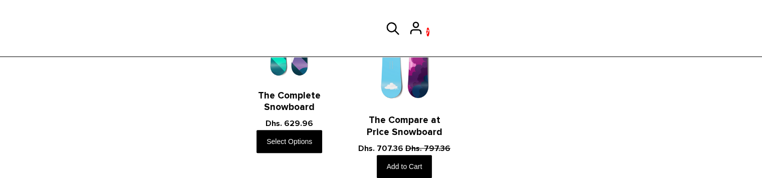
scroll to position [418, 0]
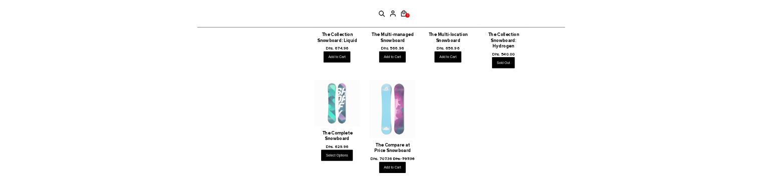
scroll to position [298, 0]
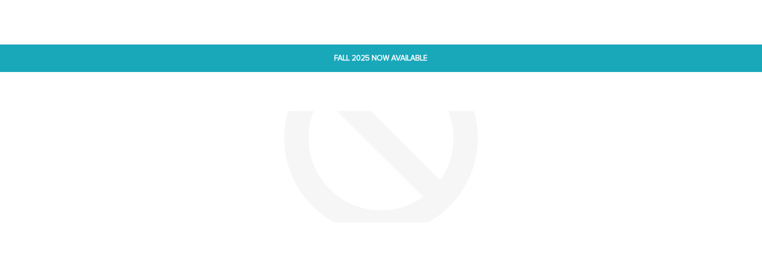
scroll to position [352, 0]
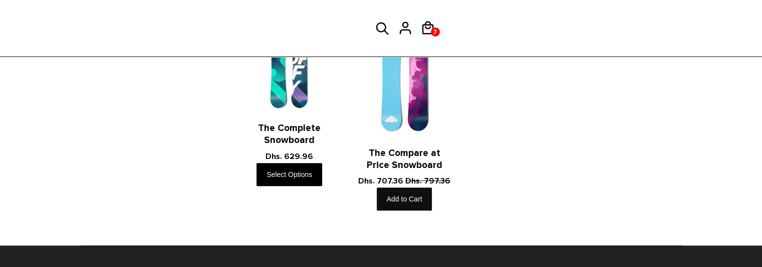
click at [412, 178] on button "Add to Cart" at bounding box center [405, 199] width 56 height 23
